Goal: Information Seeking & Learning: Understand process/instructions

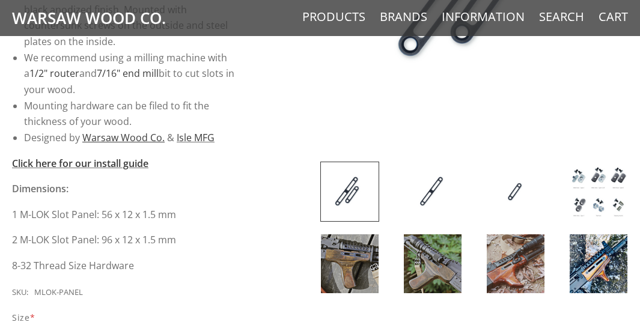
scroll to position [481, 0]
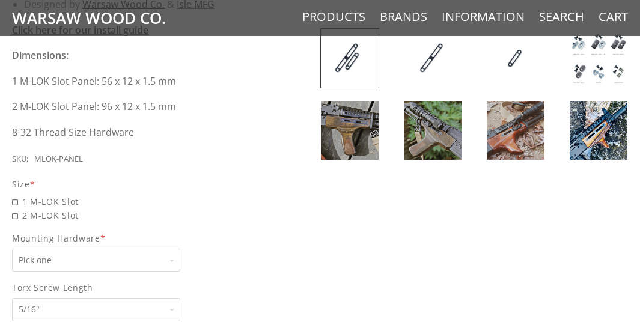
click at [432, 57] on img at bounding box center [433, 58] width 58 height 59
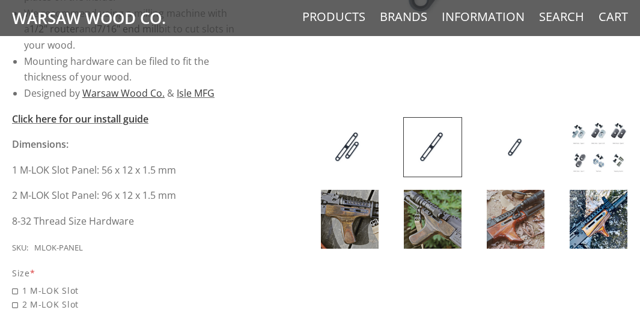
scroll to position [421, 0]
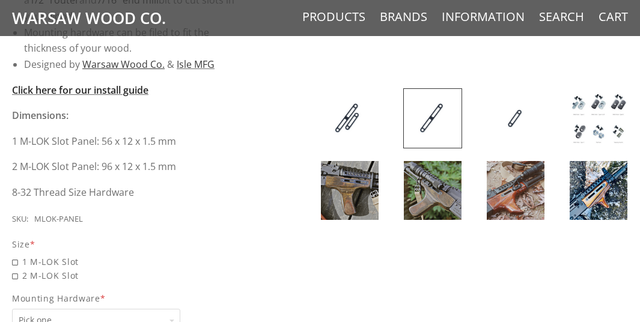
click at [114, 89] on strong "Click here for our install guide" at bounding box center [80, 90] width 137 height 13
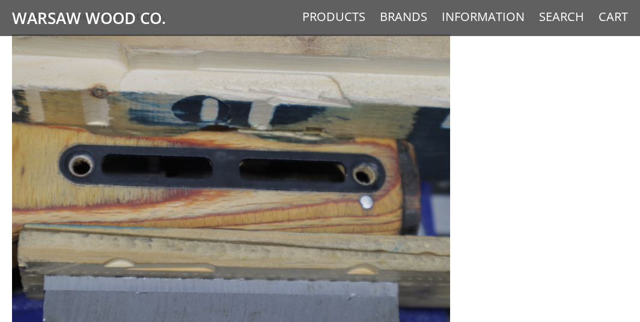
scroll to position [4811, 0]
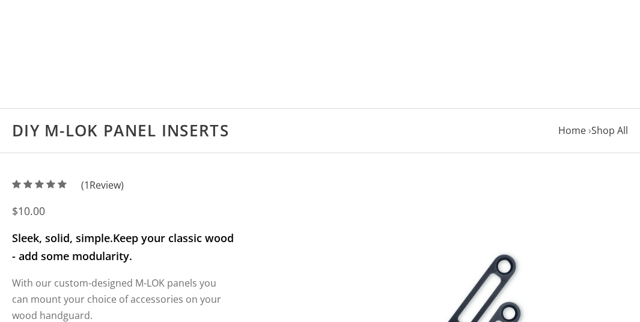
scroll to position [420, 0]
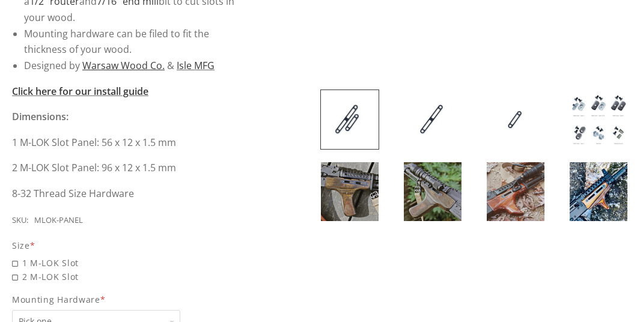
click at [592, 195] on img at bounding box center [599, 191] width 58 height 59
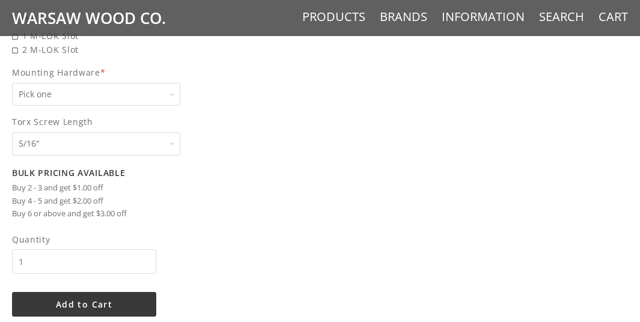
scroll to position [660, 0]
